Goal: Information Seeking & Learning: Learn about a topic

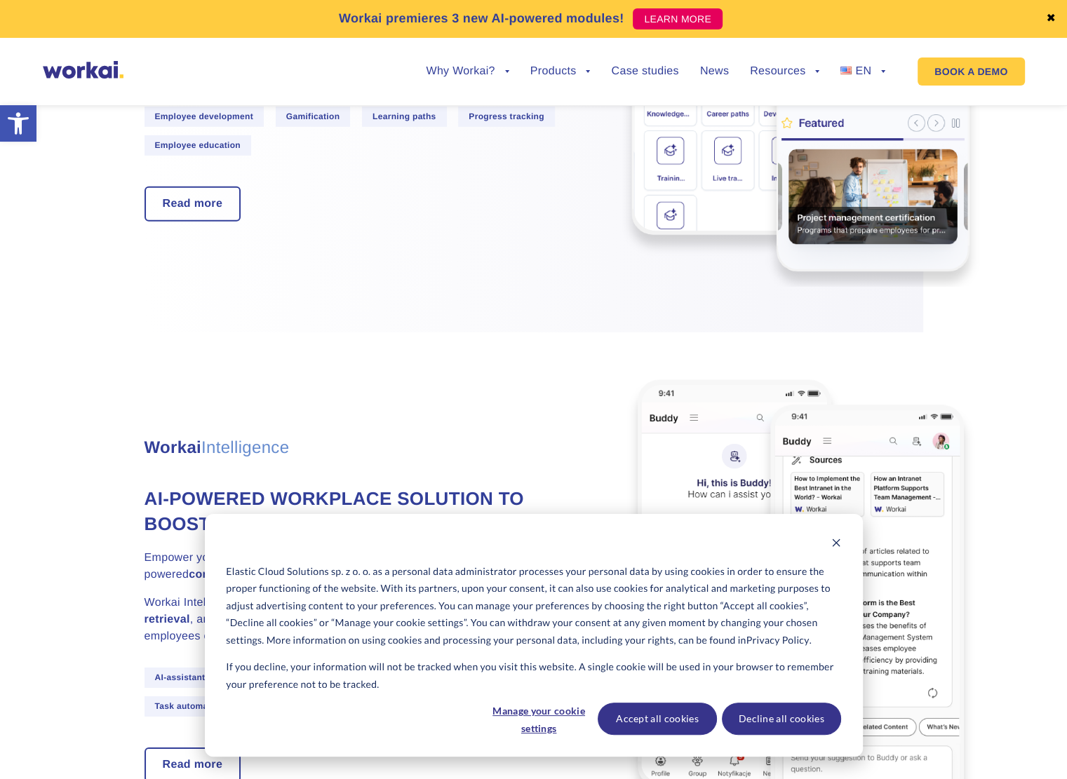
scroll to position [4630, 0]
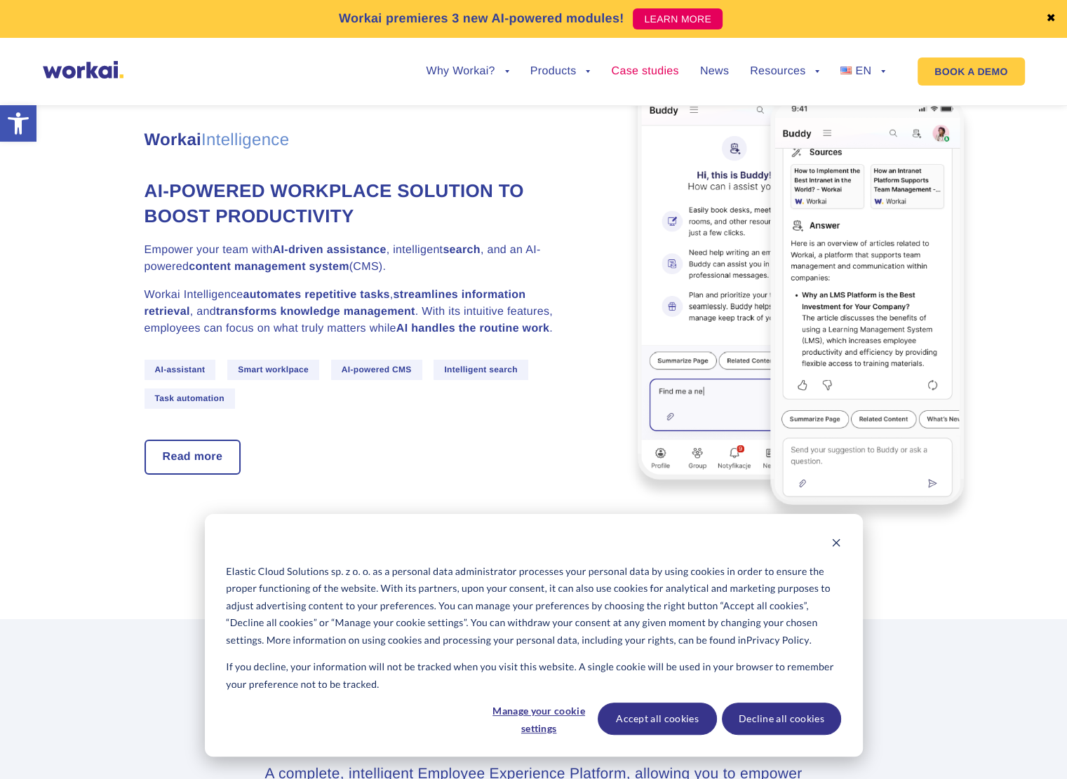
click at [659, 69] on link "Case studies" at bounding box center [644, 71] width 67 height 11
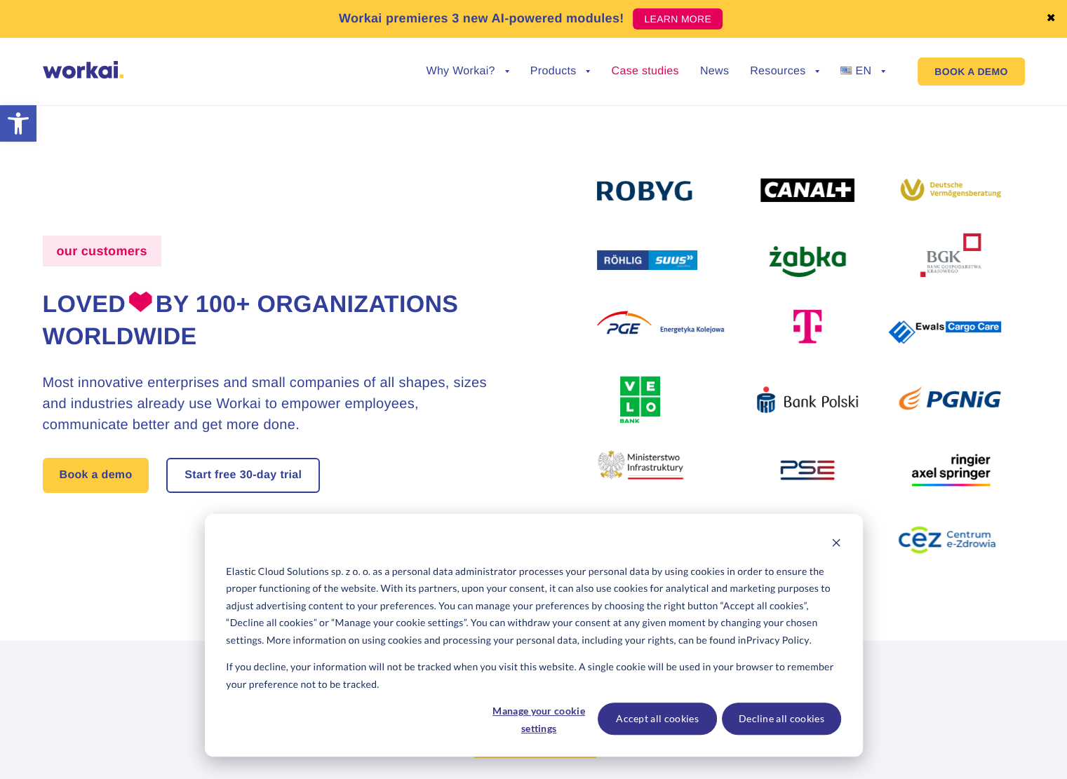
click at [617, 73] on link "Case studies" at bounding box center [644, 71] width 67 height 11
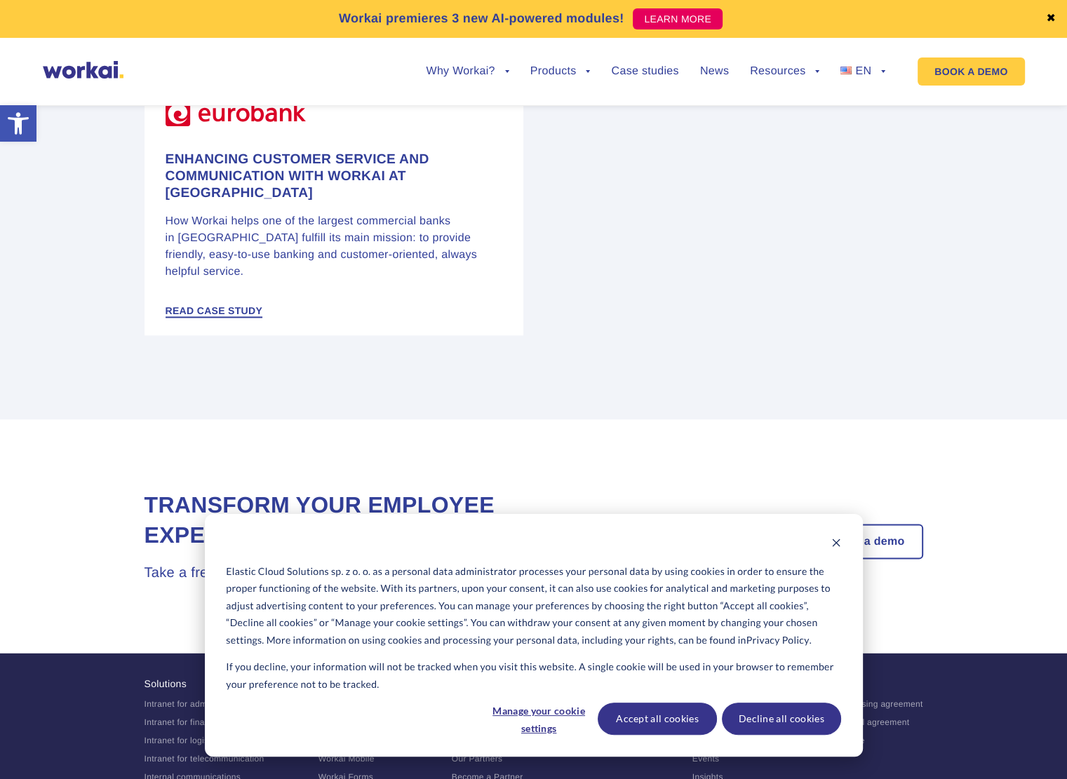
scroll to position [2429, 0]
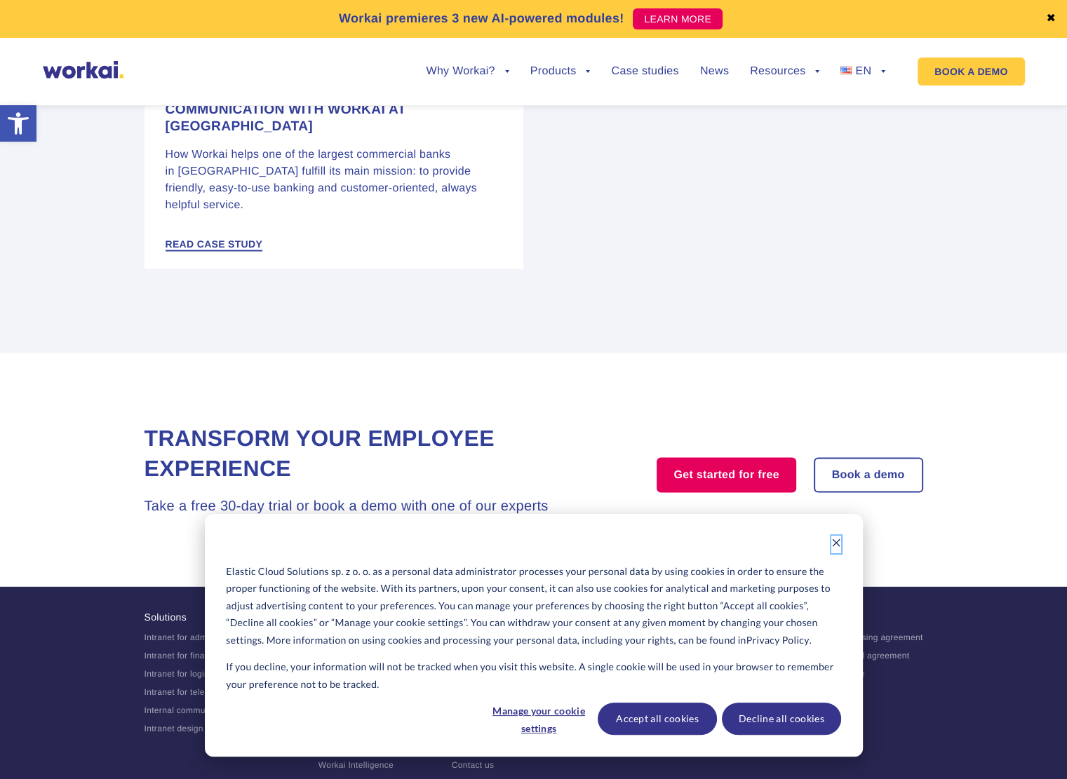
click at [836, 539] on icon "Dismiss cookie banner" at bounding box center [836, 543] width 10 height 10
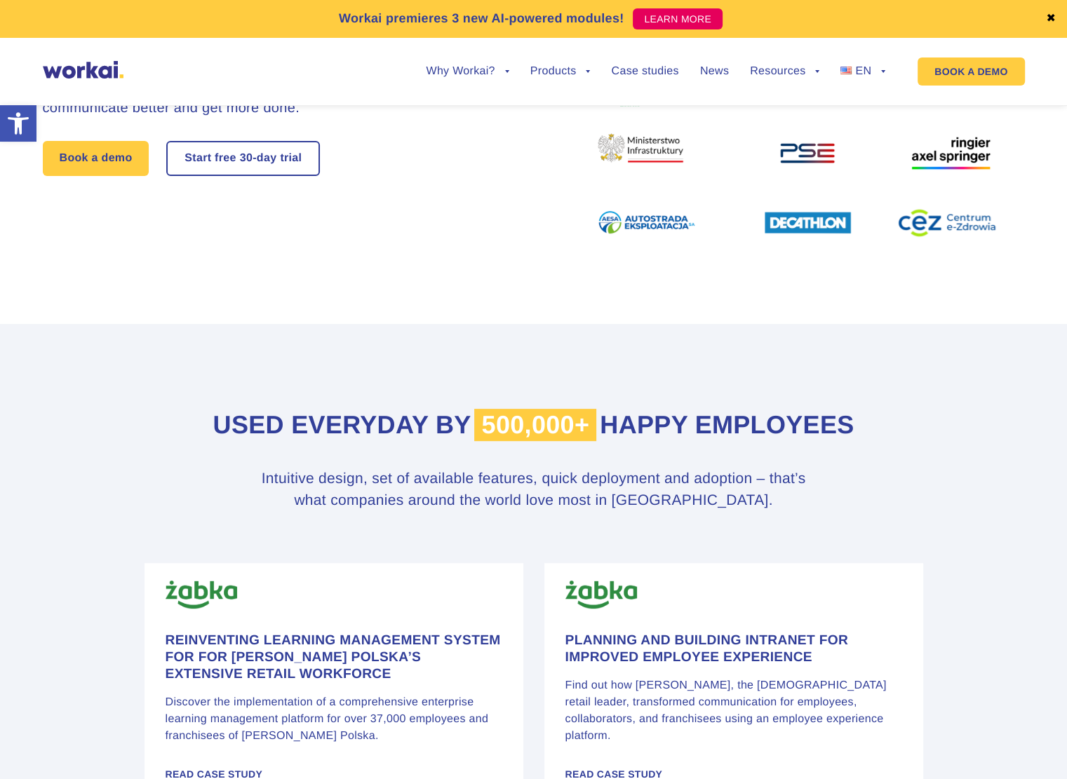
scroll to position [0, 0]
